Goal: Information Seeking & Learning: Find specific fact

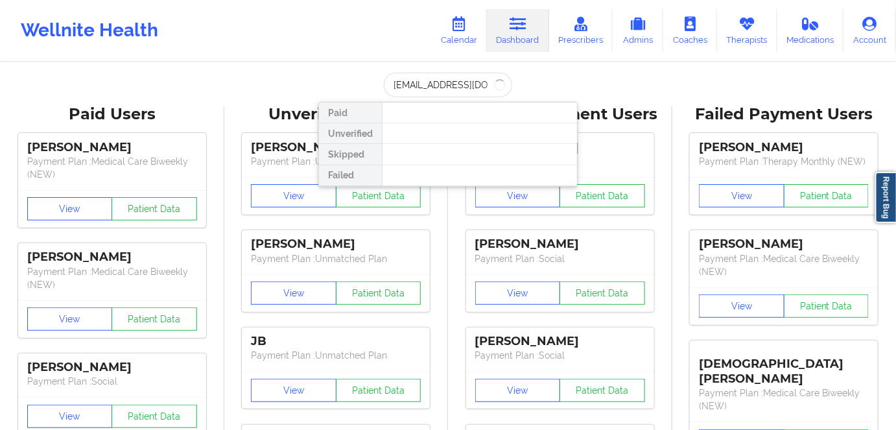
scroll to position [0, 10]
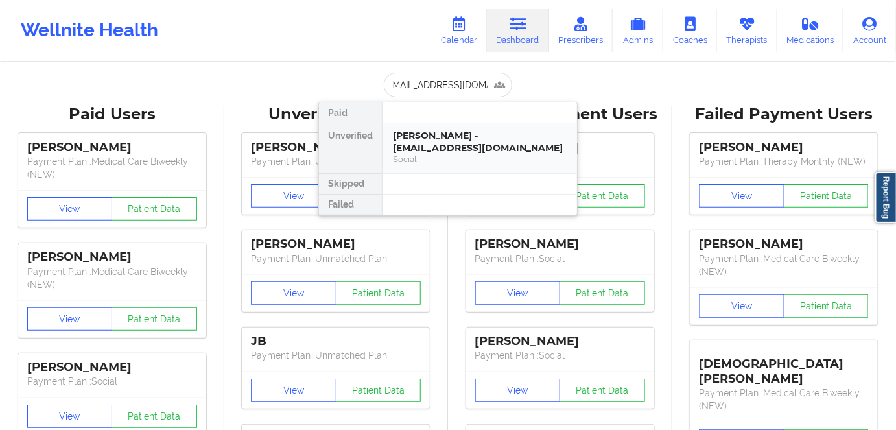
click at [459, 145] on div "[PERSON_NAME] - [EMAIL_ADDRESS][DOMAIN_NAME]" at bounding box center [480, 142] width 174 height 24
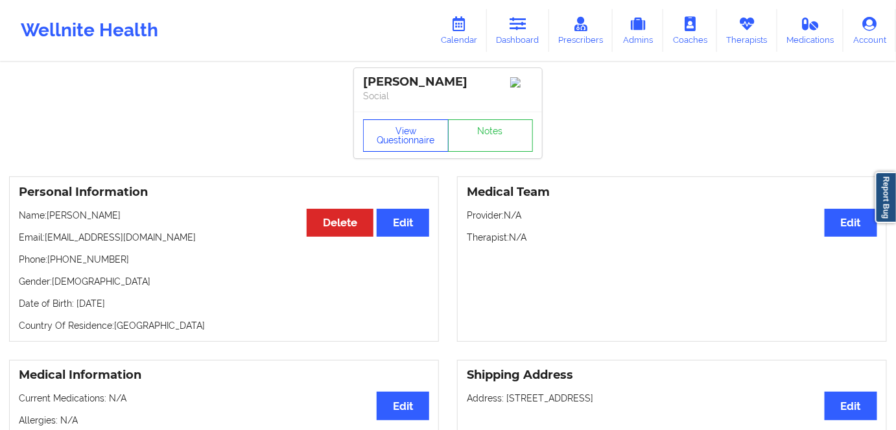
click at [383, 135] on button "View Questionnaire" at bounding box center [406, 135] width 86 height 32
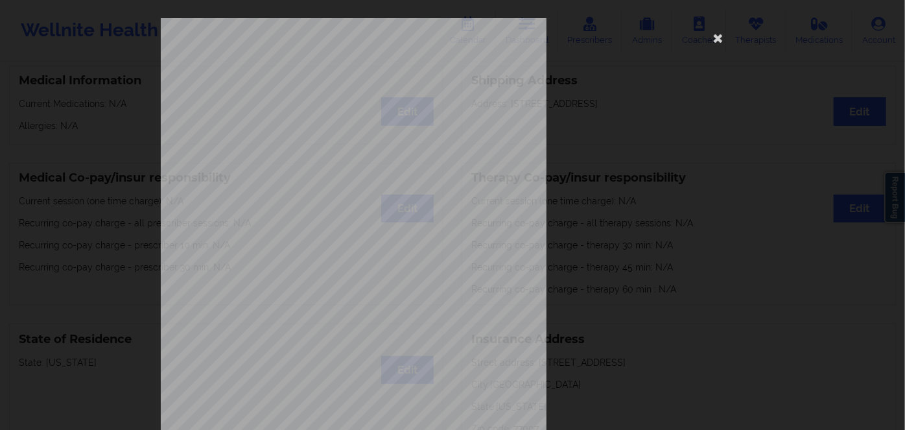
scroll to position [188, 0]
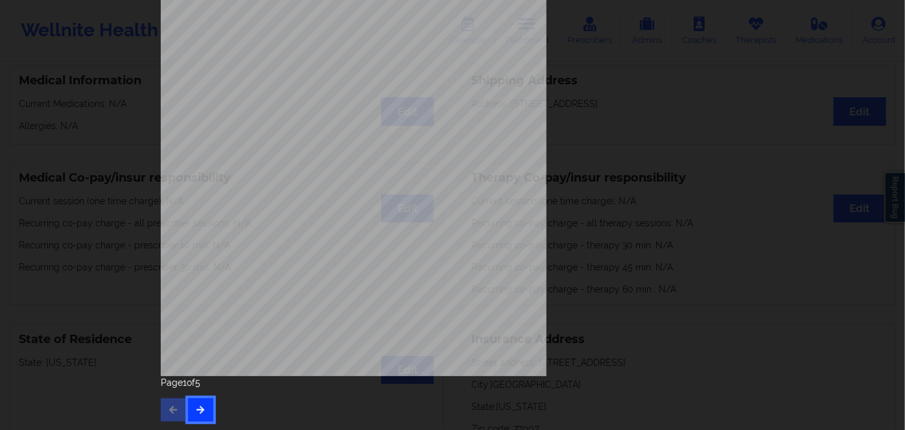
click at [195, 416] on button "button" at bounding box center [200, 409] width 25 height 23
click at [196, 414] on button "button" at bounding box center [200, 409] width 25 height 23
click at [191, 414] on button "button" at bounding box center [200, 409] width 25 height 23
click at [317, 178] on span "Insurance Member ID for patient" at bounding box center [343, 175] width 98 height 7
click at [315, 186] on span "10918353301" at bounding box center [314, 185] width 36 height 6
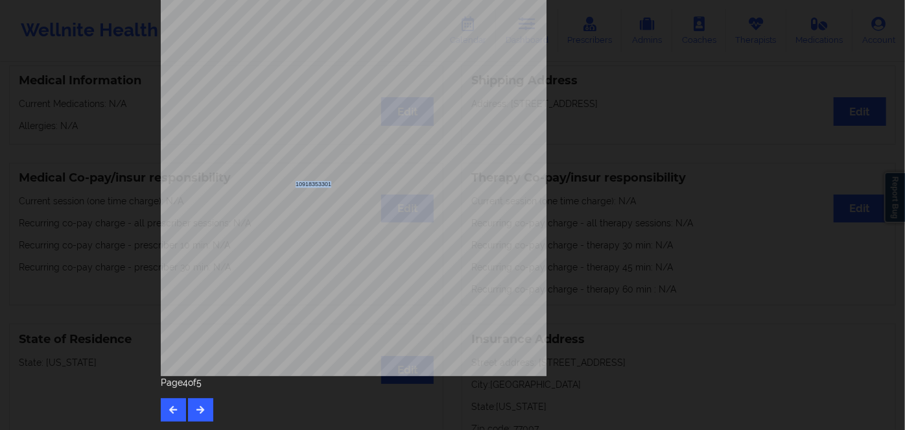
click at [315, 186] on span "10918353301" at bounding box center [314, 185] width 36 height 6
copy span "10918353301"
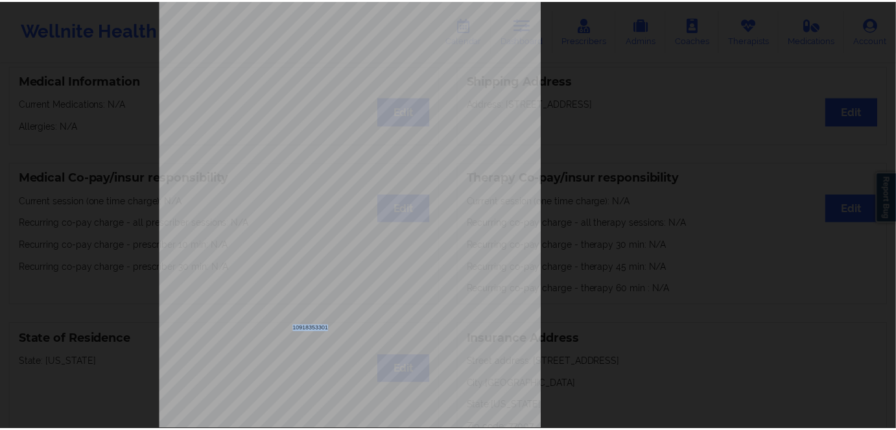
scroll to position [12, 0]
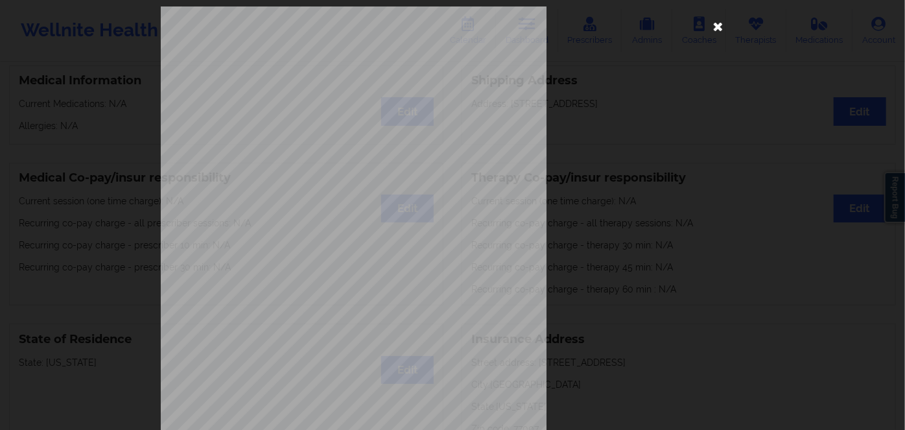
click at [724, 30] on icon at bounding box center [718, 26] width 21 height 21
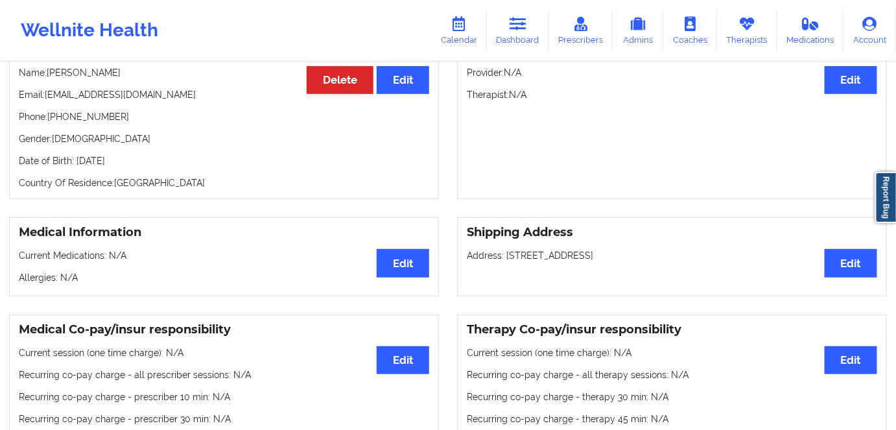
scroll to position [117, 0]
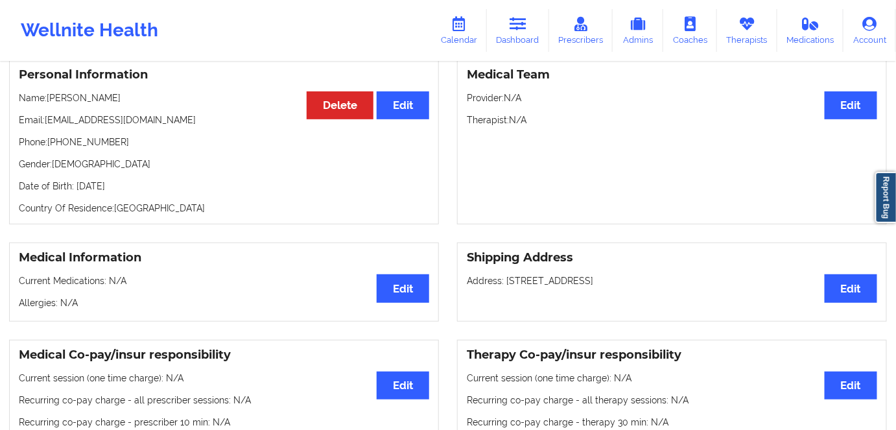
click at [159, 183] on p "Date of Birth: [DEMOGRAPHIC_DATA]" at bounding box center [224, 186] width 410 height 13
click at [159, 191] on p "Date of Birth: [DEMOGRAPHIC_DATA]" at bounding box center [224, 186] width 410 height 13
copy p "1996"
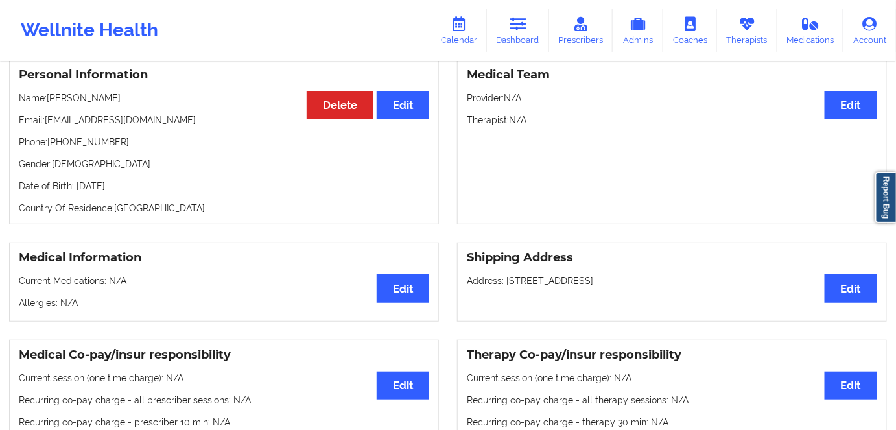
drag, startPoint x: 139, startPoint y: 99, endPoint x: 50, endPoint y: 90, distance: 89.3
click at [50, 90] on div "Personal Information Edit Delete Name: [PERSON_NAME] Email: [EMAIL_ADDRESS][DOM…" at bounding box center [224, 141] width 430 height 165
copy p "[PERSON_NAME]"
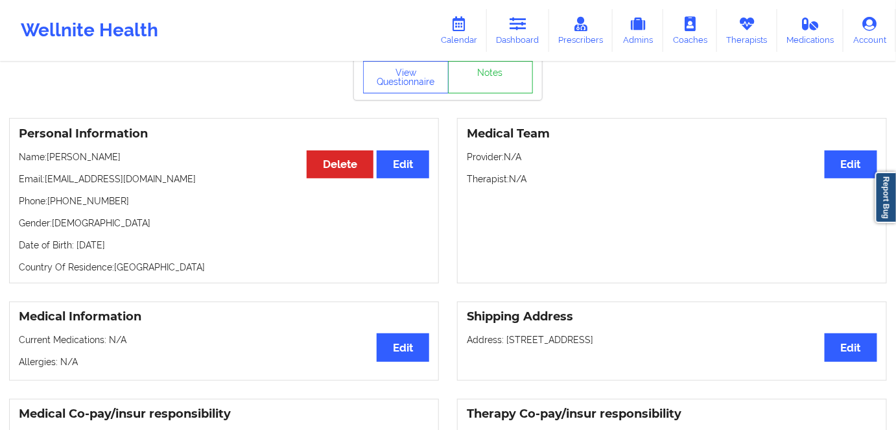
scroll to position [0, 0]
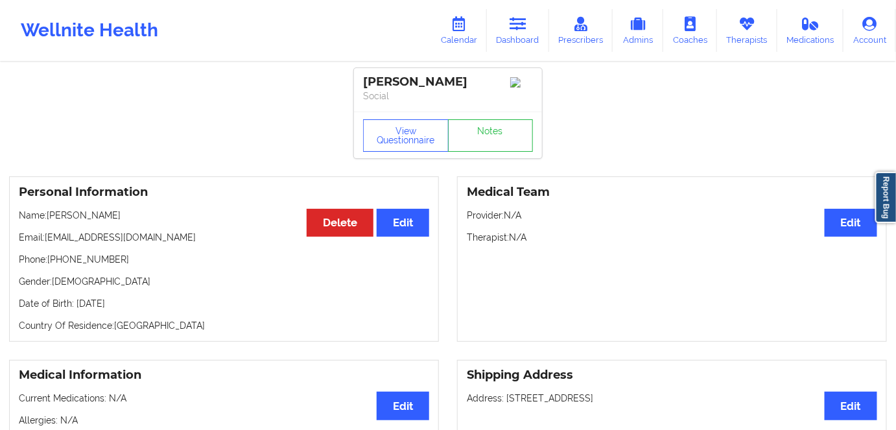
drag, startPoint x: 530, startPoint y: 28, endPoint x: 506, endPoint y: 60, distance: 39.8
click at [530, 28] on link "Dashboard" at bounding box center [518, 30] width 62 height 43
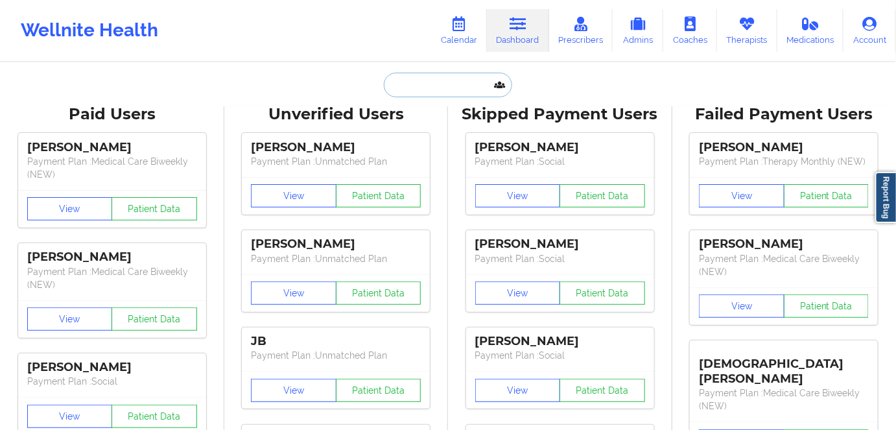
click at [440, 93] on input "text" at bounding box center [448, 85] width 128 height 25
paste input "[EMAIL_ADDRESS][DOMAIN_NAME]"
type input "[EMAIL_ADDRESS][DOMAIN_NAME]"
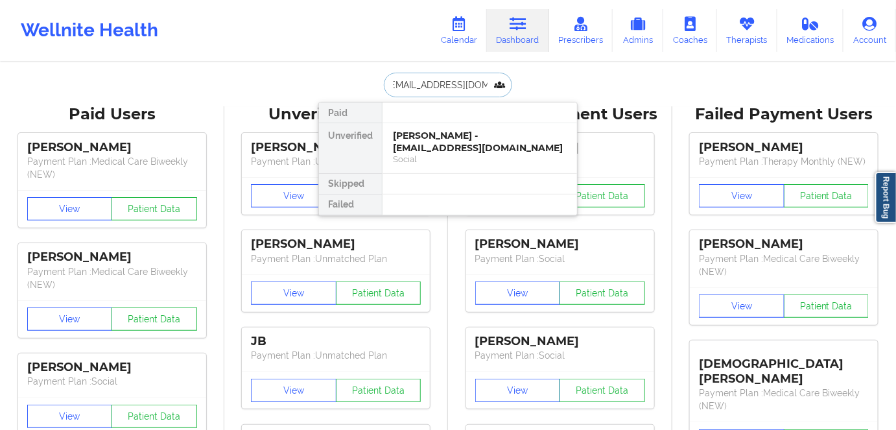
click at [447, 142] on div "[PERSON_NAME] - [EMAIL_ADDRESS][DOMAIN_NAME]" at bounding box center [480, 142] width 174 height 24
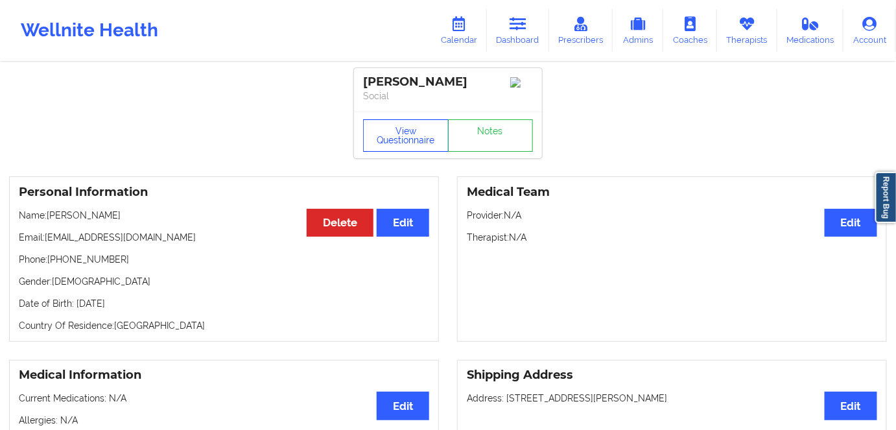
click at [380, 143] on button "View Questionnaire" at bounding box center [406, 135] width 86 height 32
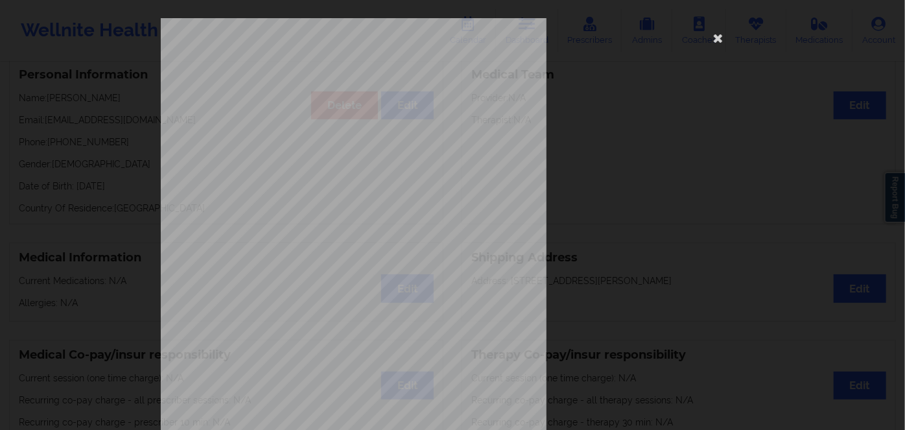
scroll to position [188, 0]
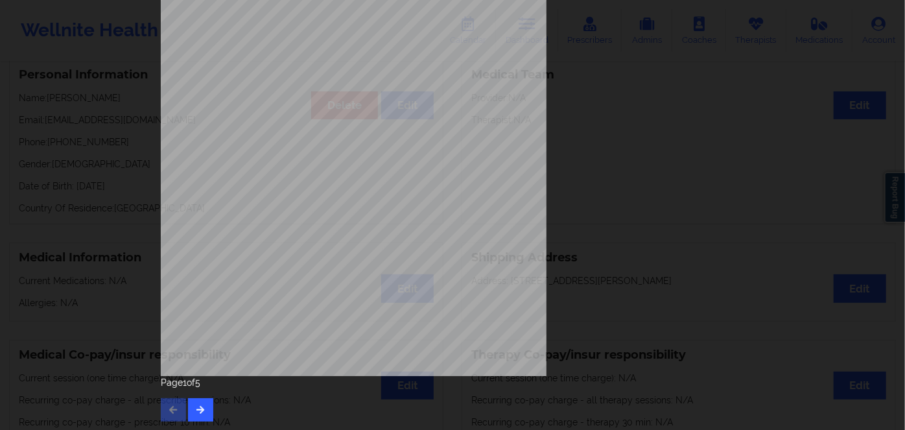
click at [210, 403] on div "Page 1 of 5" at bounding box center [452, 398] width 583 height 45
click at [200, 406] on icon "button" at bounding box center [200, 409] width 11 height 8
click at [198, 403] on button "button" at bounding box center [200, 409] width 25 height 23
click at [206, 411] on button "button" at bounding box center [200, 409] width 25 height 23
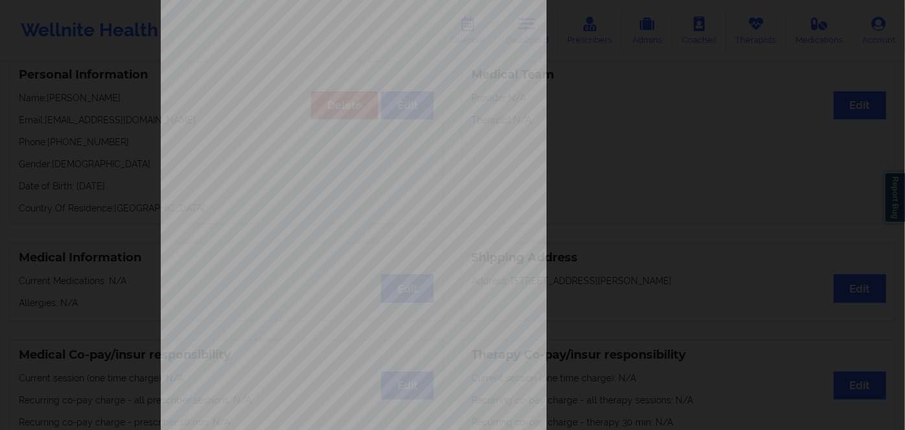
scroll to position [117, 0]
click at [319, 251] on span "VER925580810" at bounding box center [316, 253] width 41 height 6
copy span "VER925580810"
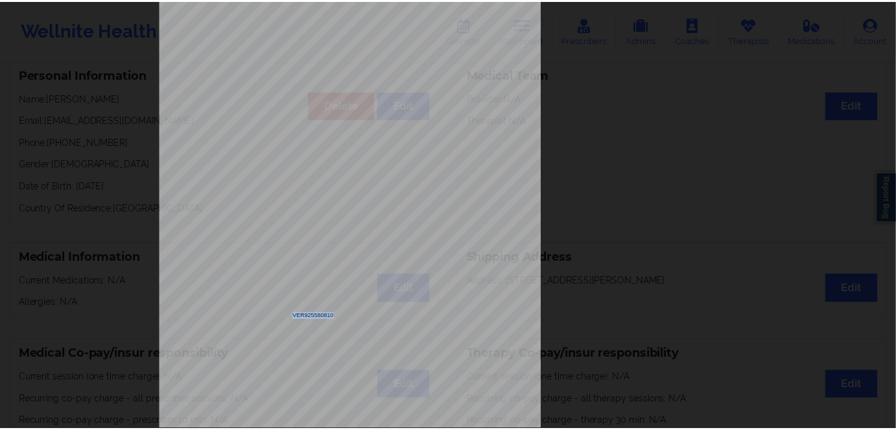
scroll to position [0, 0]
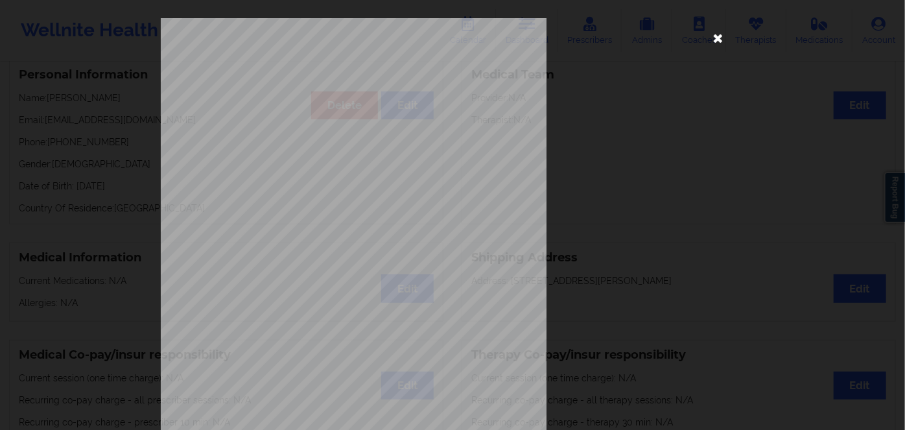
click at [712, 40] on icon at bounding box center [718, 37] width 21 height 21
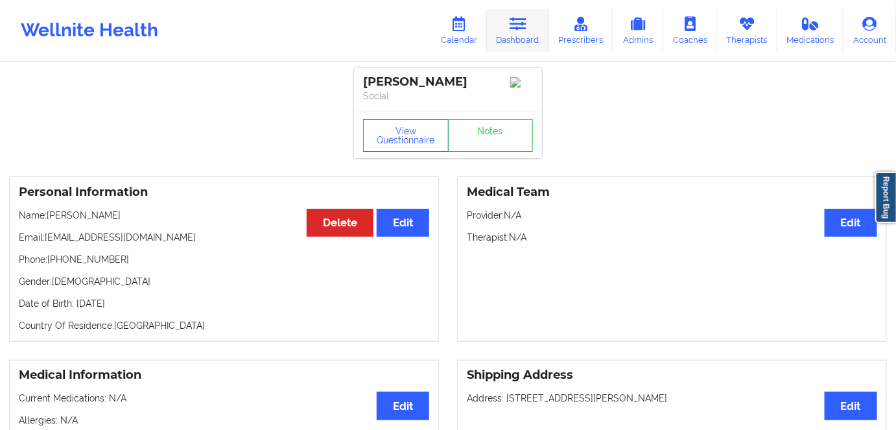
click at [523, 17] on icon at bounding box center [518, 24] width 17 height 14
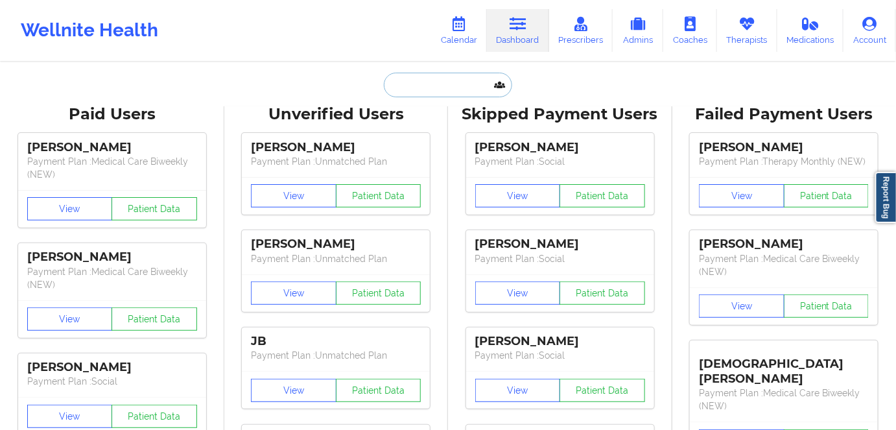
click at [456, 78] on input "text" at bounding box center [448, 85] width 128 height 25
paste input "[EMAIL_ADDRESS][DOMAIN_NAME]"
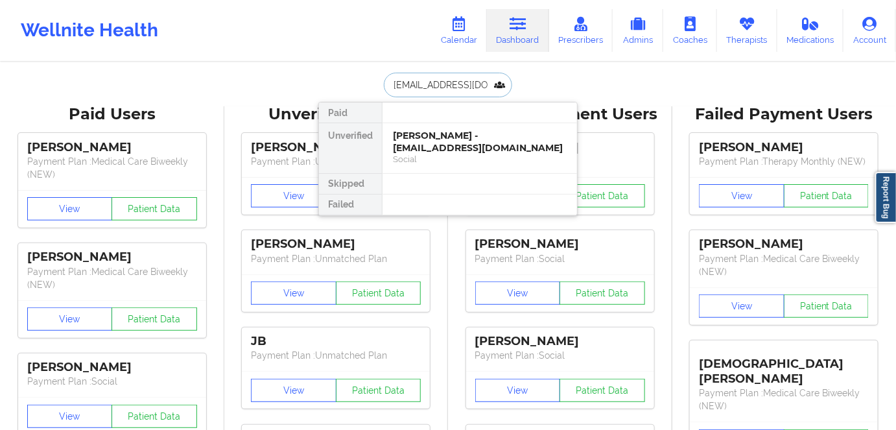
scroll to position [0, 6]
type input "[EMAIL_ADDRESS][DOMAIN_NAME]"
click at [445, 78] on input "[EMAIL_ADDRESS][DOMAIN_NAME]" at bounding box center [448, 85] width 128 height 25
click at [445, 77] on input "[EMAIL_ADDRESS][DOMAIN_NAME]" at bounding box center [448, 85] width 128 height 25
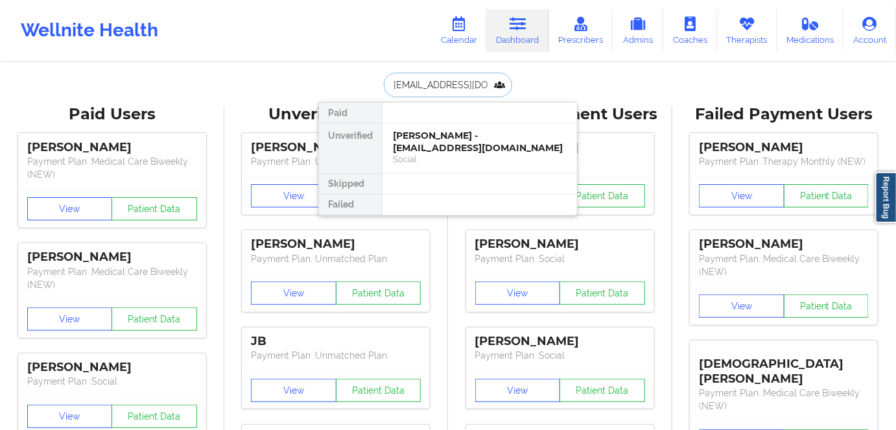
click at [444, 77] on input "[EMAIL_ADDRESS][DOMAIN_NAME]" at bounding box center [448, 85] width 128 height 25
click at [460, 85] on input "[EMAIL_ADDRESS][DOMAIN_NAME]" at bounding box center [448, 85] width 128 height 25
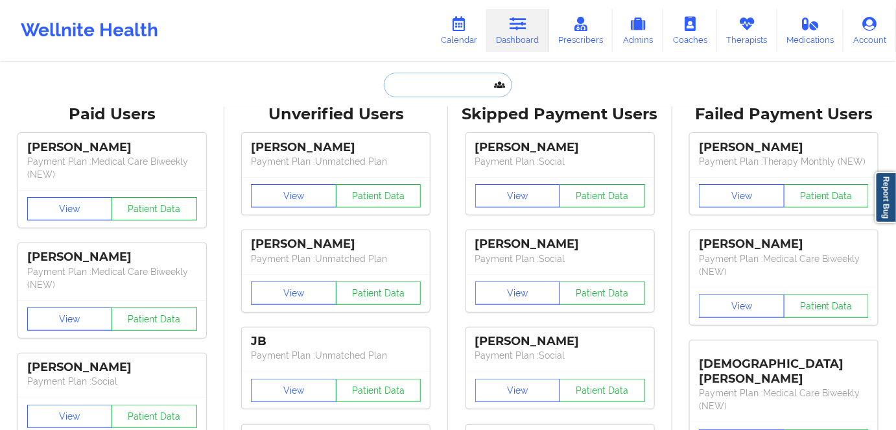
paste input "[EMAIL_ADDRESS][DOMAIN_NAME]"
type input "[EMAIL_ADDRESS][DOMAIN_NAME]"
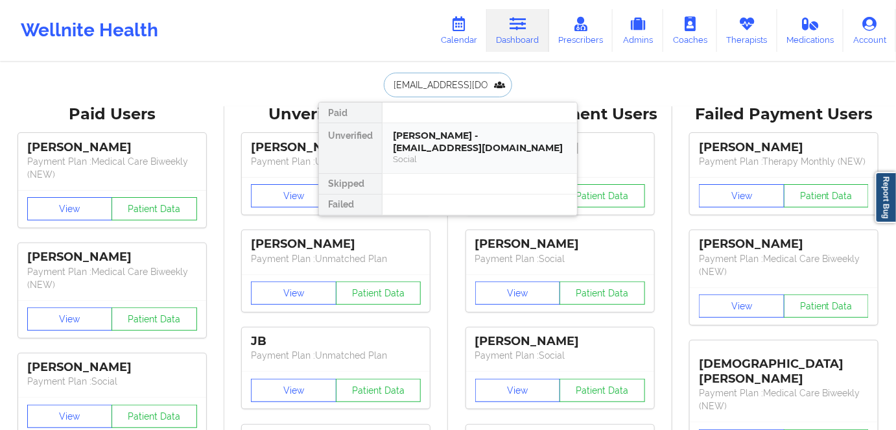
click at [449, 148] on div "[PERSON_NAME] - [EMAIL_ADDRESS][DOMAIN_NAME]" at bounding box center [480, 142] width 174 height 24
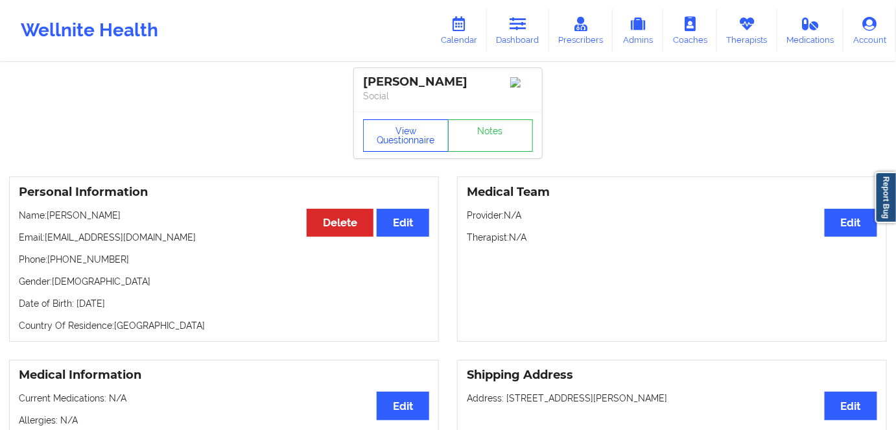
drag, startPoint x: 392, startPoint y: 149, endPoint x: 410, endPoint y: 176, distance: 32.4
click at [394, 148] on button "View Questionnaire" at bounding box center [406, 135] width 86 height 32
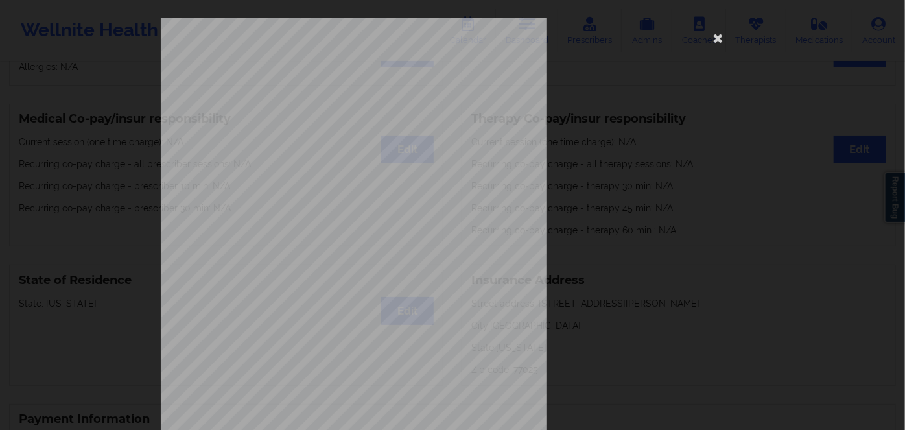
scroll to position [188, 0]
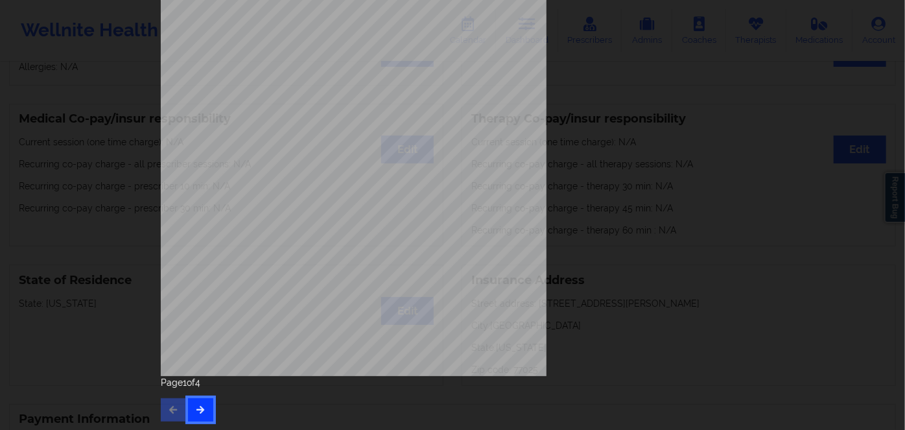
click at [201, 410] on icon "button" at bounding box center [200, 409] width 11 height 8
click at [191, 412] on button "button" at bounding box center [200, 409] width 25 height 23
click at [327, 217] on span "FJB22589530M" at bounding box center [316, 220] width 41 height 6
copy span "FJB22589530M"
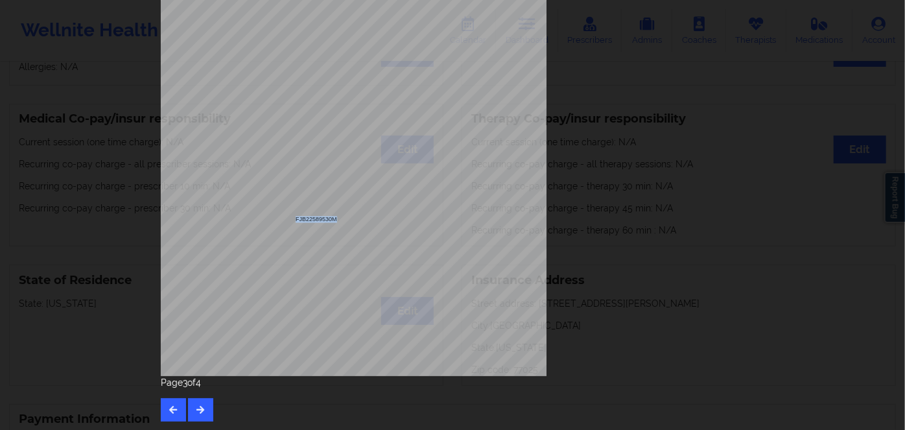
copy span "FJB22589530M"
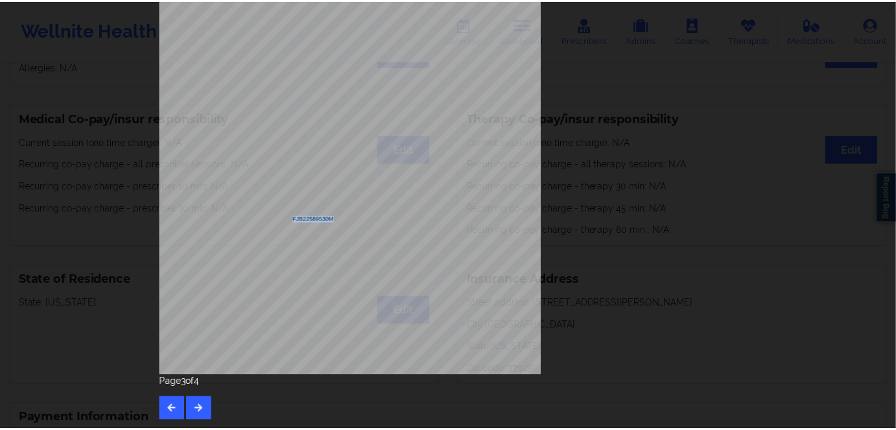
scroll to position [0, 0]
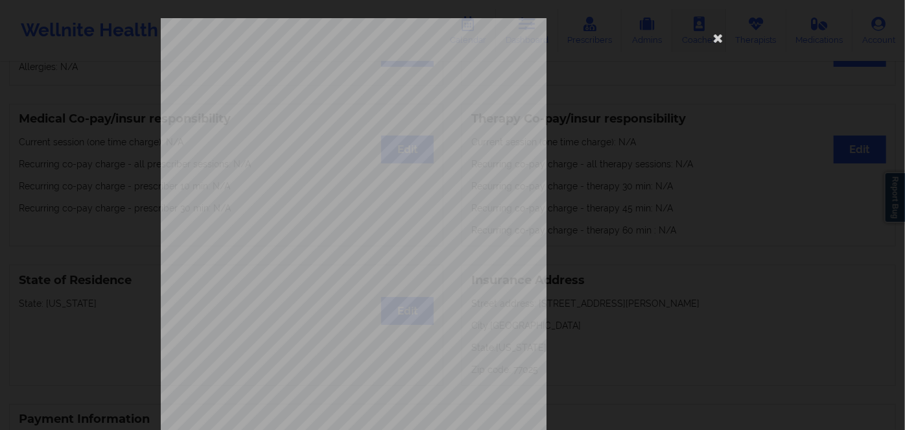
click at [713, 40] on icon at bounding box center [718, 37] width 21 height 21
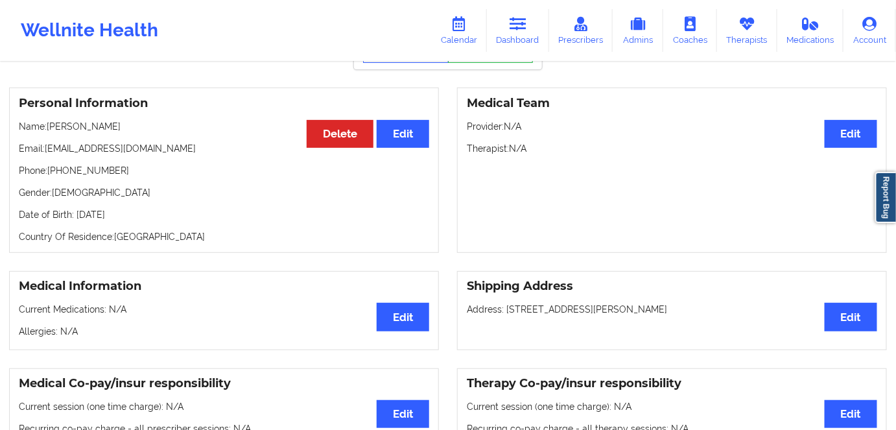
scroll to position [117, 0]
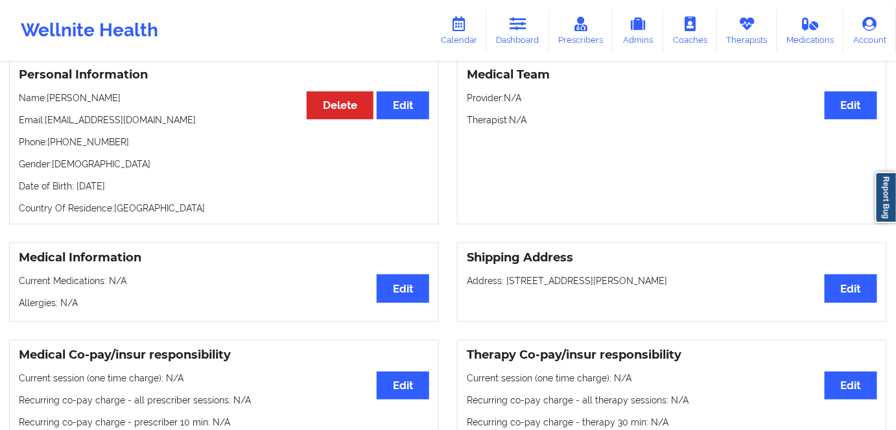
click at [153, 188] on p "Date of Birth: [DEMOGRAPHIC_DATA]" at bounding box center [224, 186] width 410 height 13
copy p "2008"
drag, startPoint x: 110, startPoint y: 95, endPoint x: 50, endPoint y: 104, distance: 60.9
click at [50, 104] on p "Name: [PERSON_NAME]" at bounding box center [224, 97] width 410 height 13
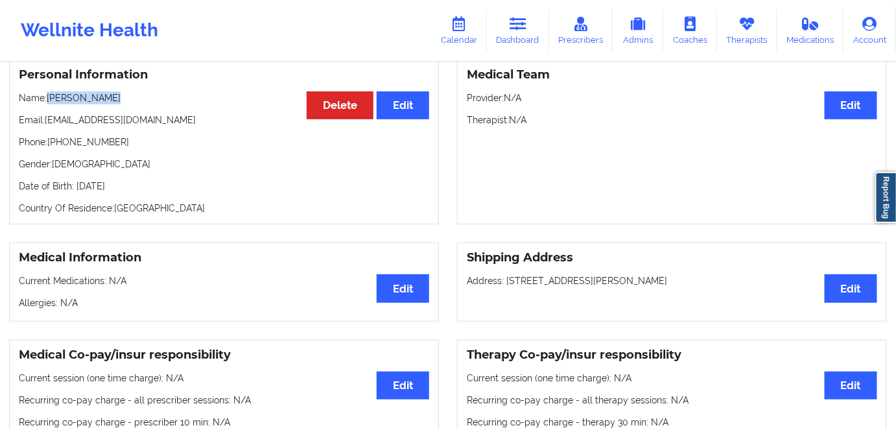
copy p "[PERSON_NAME]"
click at [518, 29] on icon at bounding box center [518, 24] width 17 height 14
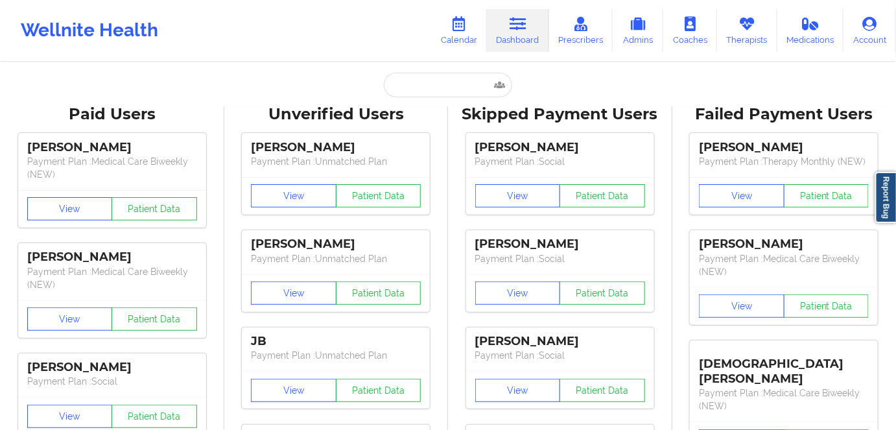
click at [451, 80] on input "text" at bounding box center [448, 85] width 128 height 25
paste input "[EMAIL_ADDRESS][DOMAIN_NAME]"
type input "[EMAIL_ADDRESS][DOMAIN_NAME]"
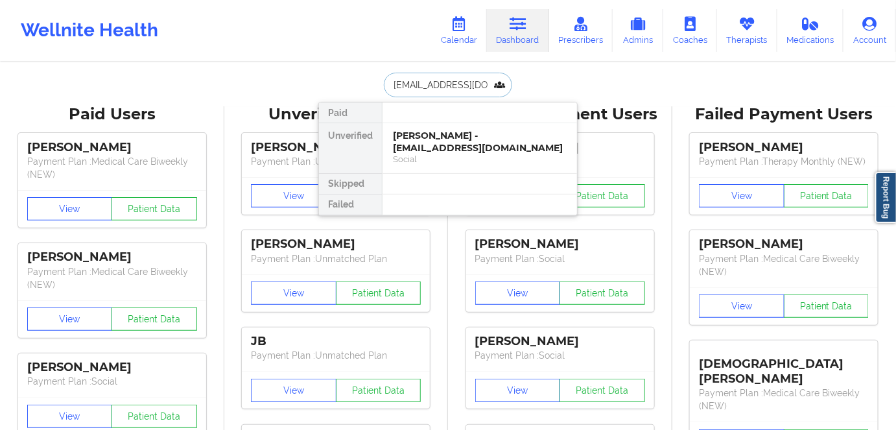
scroll to position [0, 14]
click at [459, 154] on div "Social" at bounding box center [480, 159] width 174 height 11
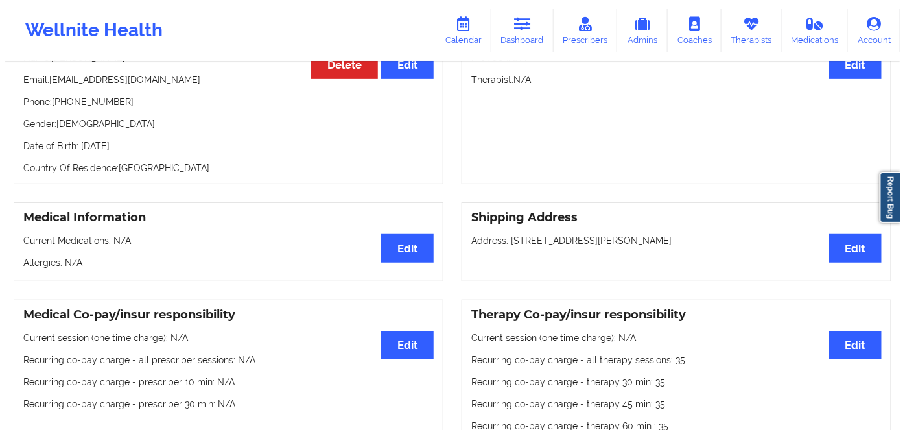
scroll to position [58, 0]
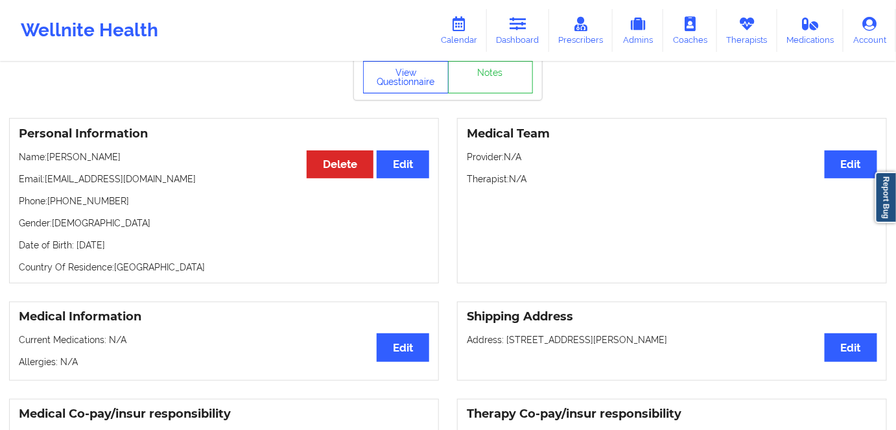
drag, startPoint x: 399, startPoint y: 82, endPoint x: 374, endPoint y: 56, distance: 36.2
click at [399, 81] on button "View Questionnaire" at bounding box center [406, 77] width 86 height 32
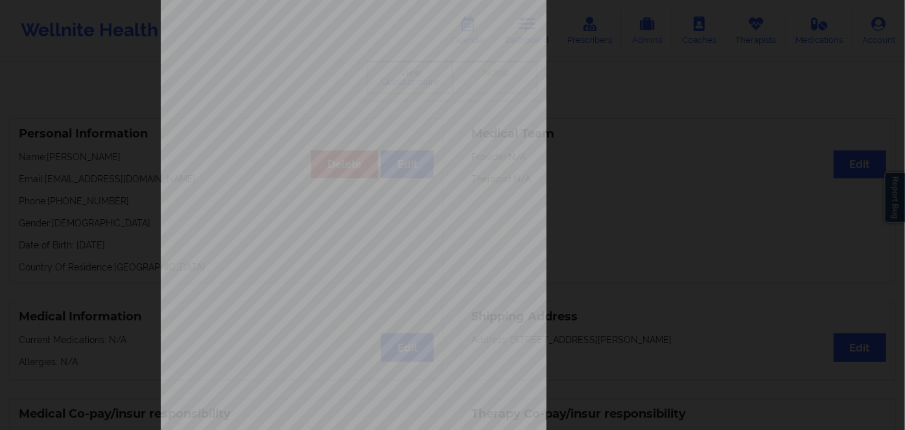
scroll to position [188, 0]
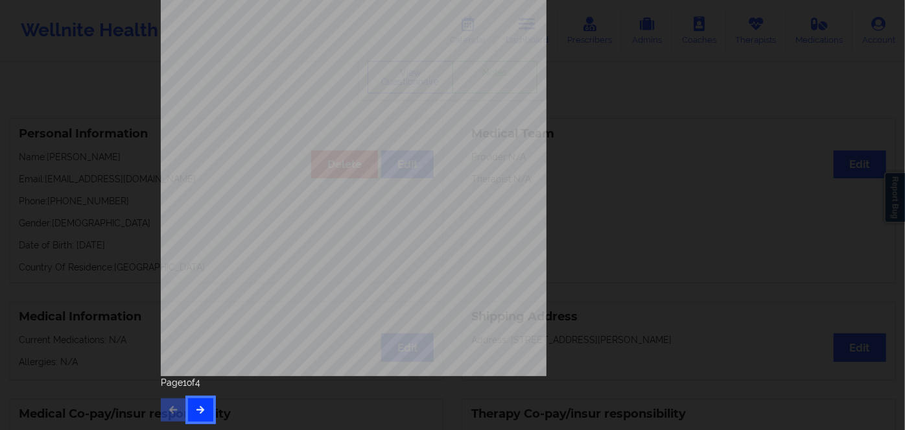
click at [209, 405] on button "button" at bounding box center [200, 409] width 25 height 23
click at [200, 408] on icon "button" at bounding box center [200, 409] width 11 height 8
click at [202, 406] on icon "button" at bounding box center [200, 409] width 11 height 8
drag, startPoint x: 175, startPoint y: 406, endPoint x: 192, endPoint y: 377, distance: 33.7
click at [176, 406] on button "button" at bounding box center [173, 409] width 25 height 23
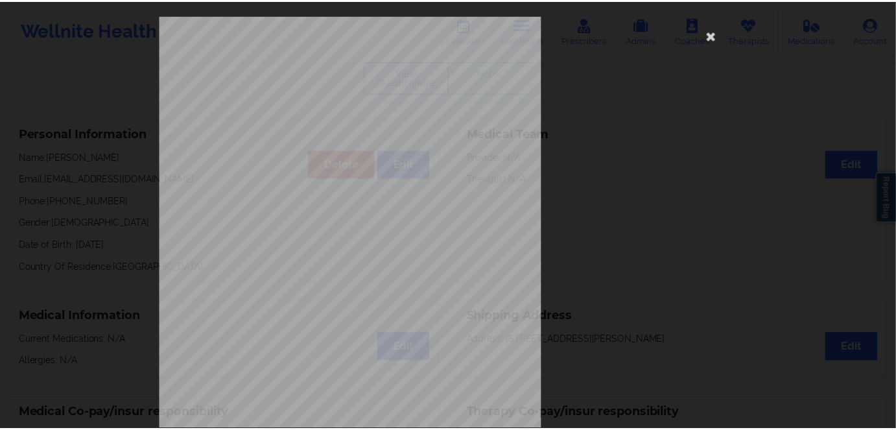
scroll to position [0, 0]
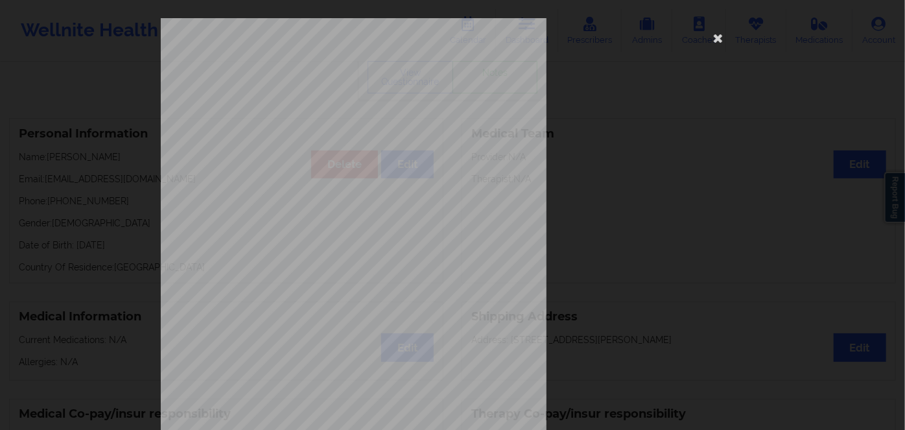
click at [324, 97] on span "ZGP825700250" at bounding box center [316, 100] width 41 height 6
copy span "ZGP825700250"
click at [716, 42] on icon at bounding box center [718, 37] width 21 height 21
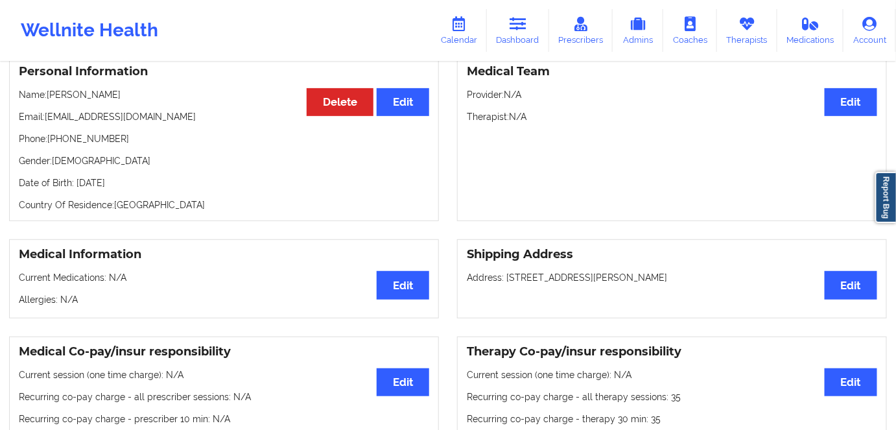
scroll to position [58, 0]
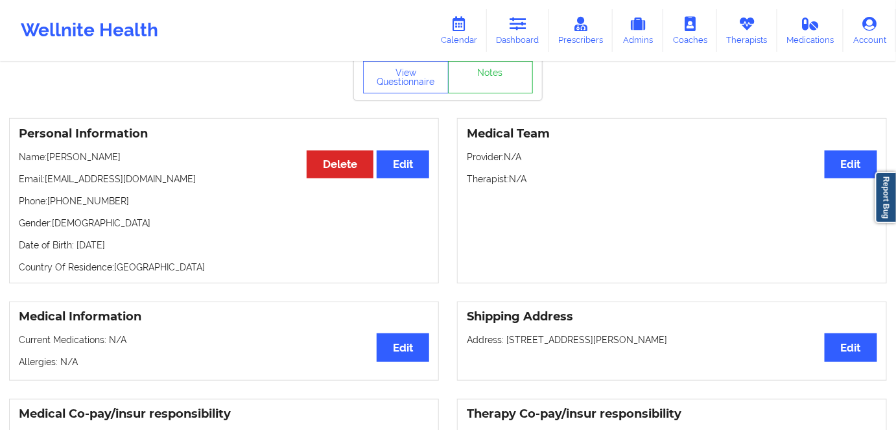
click at [132, 248] on p "Date of Birth: [DEMOGRAPHIC_DATA]" at bounding box center [224, 245] width 410 height 13
click at [134, 248] on p "Date of Birth: [DEMOGRAPHIC_DATA]" at bounding box center [224, 245] width 410 height 13
click at [136, 248] on p "Date of Birth: [DEMOGRAPHIC_DATA]" at bounding box center [224, 245] width 410 height 13
drag, startPoint x: 137, startPoint y: 248, endPoint x: 162, endPoint y: 233, distance: 29.4
click at [137, 248] on p "Date of Birth: [DEMOGRAPHIC_DATA]" at bounding box center [224, 245] width 410 height 13
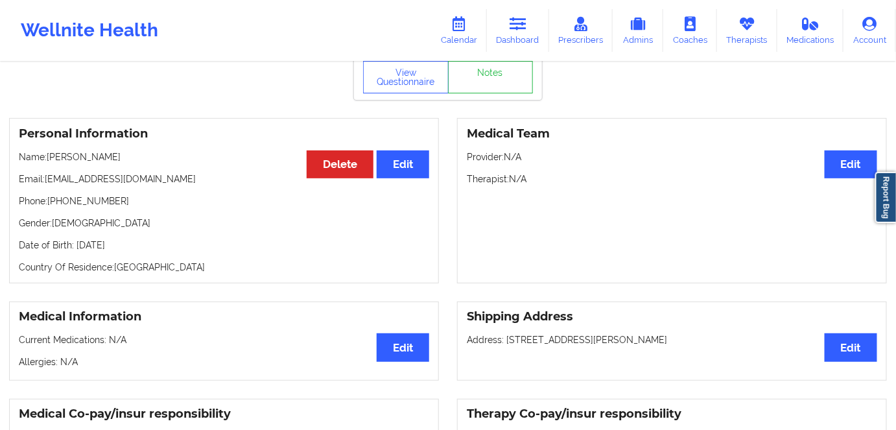
copy p "2003"
drag, startPoint x: 138, startPoint y: 163, endPoint x: 51, endPoint y: 161, distance: 87.5
click at [51, 161] on p "Name: [PERSON_NAME]" at bounding box center [224, 156] width 410 height 13
click at [115, 180] on p "Email: [EMAIL_ADDRESS][DOMAIN_NAME]" at bounding box center [224, 178] width 410 height 13
drag, startPoint x: 114, startPoint y: 161, endPoint x: 48, endPoint y: 161, distance: 66.1
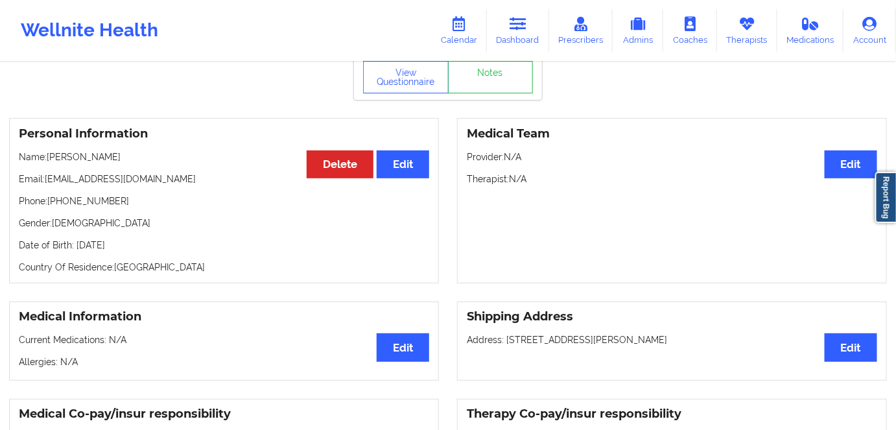
click at [48, 161] on p "Name: [PERSON_NAME]" at bounding box center [224, 156] width 410 height 13
